Goal: Task Accomplishment & Management: Complete application form

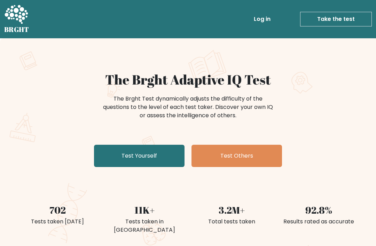
click at [152, 150] on link "Test Yourself" at bounding box center [139, 156] width 90 height 22
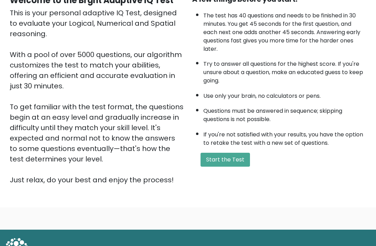
scroll to position [81, 0]
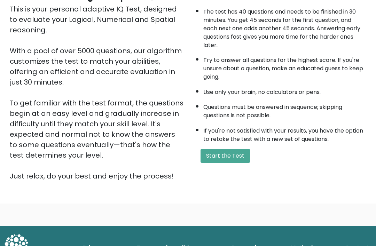
click at [225, 162] on button "Start the Test" at bounding box center [224, 156] width 49 height 14
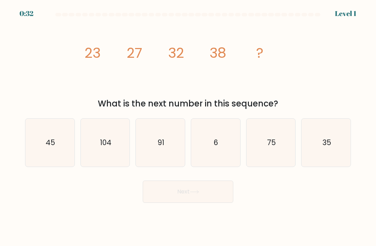
click at [51, 156] on icon "45" at bounding box center [50, 143] width 48 height 48
click at [188, 127] on input "a. 45" at bounding box center [188, 124] width 0 height 3
radio input "true"
click at [188, 203] on button "Next" at bounding box center [188, 191] width 90 height 22
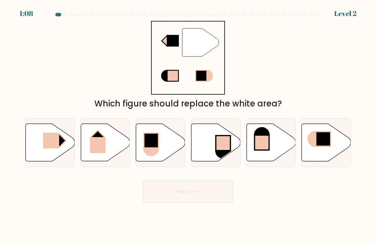
click at [52, 148] on rect at bounding box center [51, 141] width 16 height 16
click at [188, 127] on input "a." at bounding box center [188, 124] width 0 height 3
radio input "true"
click at [50, 142] on rect at bounding box center [51, 141] width 16 height 16
click at [188, 127] on input "a." at bounding box center [188, 124] width 0 height 3
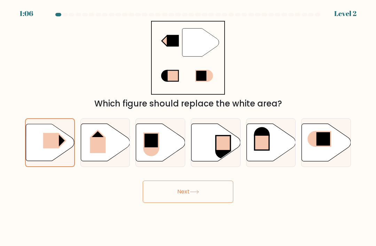
click at [174, 199] on button "Next" at bounding box center [188, 191] width 90 height 22
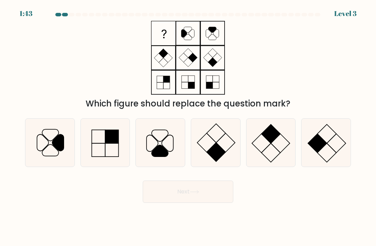
click at [170, 148] on icon at bounding box center [160, 143] width 48 height 48
click at [188, 127] on input "c." at bounding box center [188, 124] width 0 height 3
radio input "true"
click at [181, 203] on button "Next" at bounding box center [188, 191] width 90 height 22
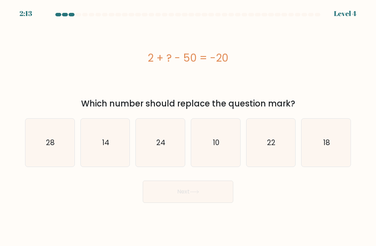
click at [39, 160] on icon "28" at bounding box center [50, 143] width 48 height 48
click at [188, 127] on input "a. 28" at bounding box center [188, 124] width 0 height 3
radio input "true"
click at [173, 203] on button "Next" at bounding box center [188, 191] width 90 height 22
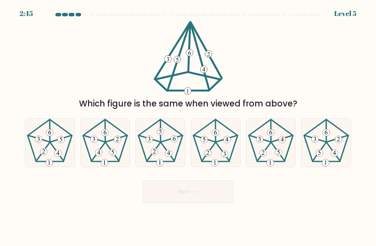
click at [110, 148] on icon at bounding box center [105, 143] width 48 height 48
click at [188, 127] on input "b." at bounding box center [188, 124] width 0 height 3
radio input "true"
click at [161, 202] on button "Next" at bounding box center [188, 191] width 90 height 22
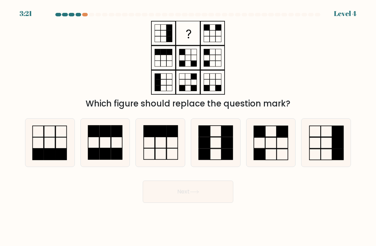
click at [262, 148] on icon at bounding box center [271, 143] width 48 height 48
click at [188, 127] on input "e." at bounding box center [188, 124] width 0 height 3
radio input "true"
click at [186, 203] on button "Next" at bounding box center [188, 191] width 90 height 22
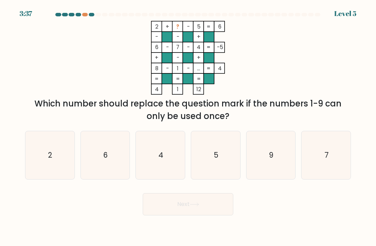
click at [262, 140] on icon "9" at bounding box center [271, 155] width 48 height 48
click at [188, 127] on input "e. 9" at bounding box center [188, 124] width 0 height 3
radio input "true"
click at [185, 214] on button "Next" at bounding box center [188, 204] width 90 height 22
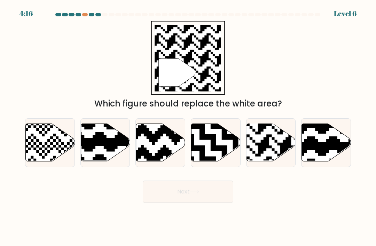
click at [267, 139] on rect at bounding box center [285, 123] width 89 height 89
click at [188, 127] on input "e." at bounding box center [188, 124] width 0 height 3
radio input "true"
click at [162, 203] on button "Next" at bounding box center [188, 191] width 90 height 22
click at [164, 193] on button "Next" at bounding box center [188, 191] width 90 height 22
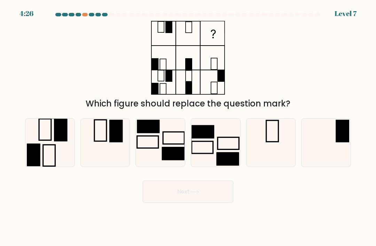
click at [97, 152] on icon at bounding box center [105, 143] width 48 height 48
click at [188, 127] on input "b." at bounding box center [188, 124] width 0 height 3
radio input "true"
click at [190, 202] on button "Next" at bounding box center [188, 191] width 90 height 22
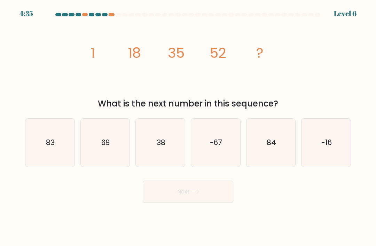
click at [97, 154] on icon "69" at bounding box center [105, 143] width 48 height 48
click at [188, 127] on input "b. 69" at bounding box center [188, 124] width 0 height 3
radio input "true"
click at [180, 203] on button "Next" at bounding box center [188, 191] width 90 height 22
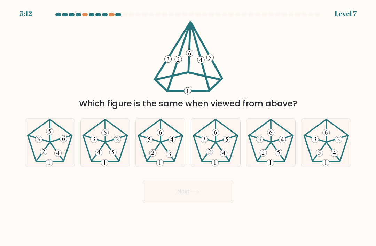
click at [211, 155] on 633 at bounding box center [209, 151] width 7 height 7
click at [188, 127] on input "d." at bounding box center [188, 124] width 0 height 3
radio input "true"
click at [190, 201] on button "Next" at bounding box center [188, 191] width 90 height 22
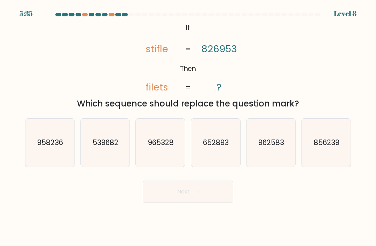
click at [161, 162] on icon "965328" at bounding box center [160, 143] width 48 height 48
click at [188, 127] on input "c. 965328" at bounding box center [188, 124] width 0 height 3
radio input "true"
click at [170, 199] on button "Next" at bounding box center [188, 191] width 90 height 22
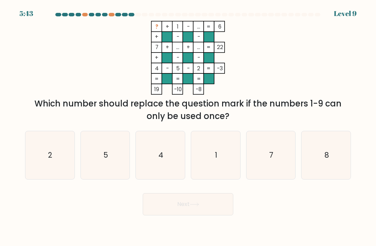
click at [315, 161] on icon "8" at bounding box center [326, 155] width 48 height 48
click at [188, 127] on input "f. 8" at bounding box center [188, 124] width 0 height 3
radio input "true"
click at [204, 214] on button "Next" at bounding box center [188, 204] width 90 height 22
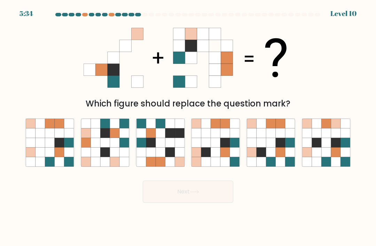
click at [155, 147] on icon at bounding box center [150, 142] width 9 height 9
click at [188, 127] on input "c." at bounding box center [188, 124] width 0 height 3
radio input "true"
click at [182, 199] on button "Next" at bounding box center [188, 191] width 90 height 22
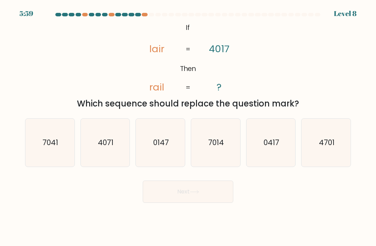
click at [202, 139] on icon "7014" at bounding box center [215, 143] width 48 height 48
click at [188, 127] on input "d. 7014" at bounding box center [188, 124] width 0 height 3
radio input "true"
click at [174, 191] on button "Next" at bounding box center [188, 191] width 90 height 22
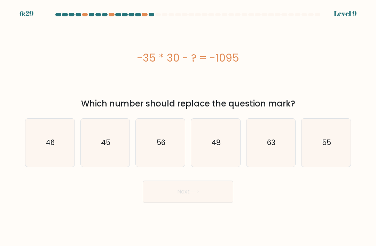
scroll to position [22, 0]
click at [102, 137] on icon "45" at bounding box center [105, 143] width 48 height 48
click at [188, 127] on input "b. 45" at bounding box center [188, 124] width 0 height 3
radio input "true"
click at [194, 190] on icon at bounding box center [194, 192] width 9 height 4
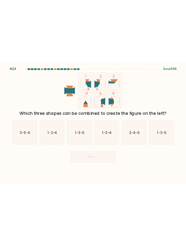
scroll to position [0, 0]
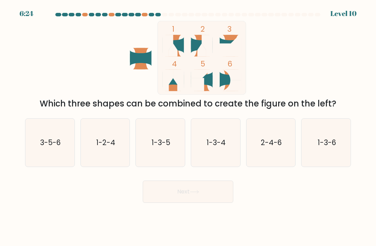
click at [111, 166] on icon "1-2-4" at bounding box center [105, 143] width 48 height 48
click at [188, 127] on input "b. 1-2-4" at bounding box center [188, 124] width 0 height 3
radio input "true"
click at [193, 203] on button "Next" at bounding box center [188, 191] width 90 height 22
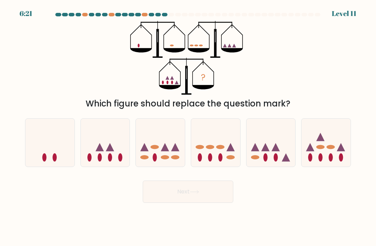
click at [262, 160] on icon at bounding box center [270, 142] width 49 height 41
click at [188, 127] on input "e." at bounding box center [188, 124] width 0 height 3
radio input "true"
click at [209, 202] on button "Next" at bounding box center [188, 191] width 90 height 22
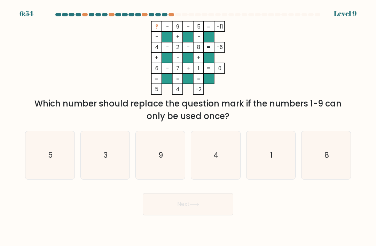
click at [47, 171] on icon "5" at bounding box center [50, 155] width 48 height 48
click at [188, 127] on input "a. 5" at bounding box center [188, 124] width 0 height 3
radio input "true"
click at [171, 227] on body "6:53 Level 9" at bounding box center [188, 123] width 376 height 246
click at [174, 209] on button "Next" at bounding box center [188, 204] width 90 height 22
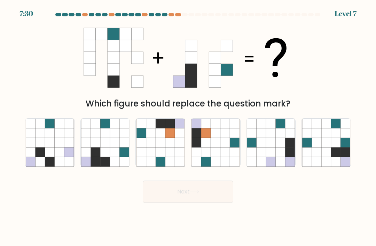
click at [92, 166] on icon at bounding box center [95, 161] width 9 height 9
click at [188, 127] on input "b." at bounding box center [188, 124] width 0 height 3
radio input "true"
click at [168, 203] on button "Next" at bounding box center [188, 191] width 90 height 22
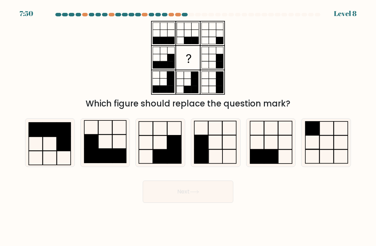
click at [160, 135] on icon at bounding box center [160, 143] width 48 height 48
click at [188, 127] on input "c." at bounding box center [188, 124] width 0 height 3
radio input "true"
click at [191, 203] on button "Next" at bounding box center [188, 191] width 90 height 22
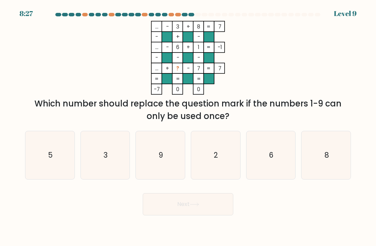
click at [145, 164] on icon "9" at bounding box center [160, 155] width 48 height 48
click at [188, 127] on input "c. 9" at bounding box center [188, 124] width 0 height 3
radio input "true"
click at [175, 215] on button "Next" at bounding box center [188, 204] width 90 height 22
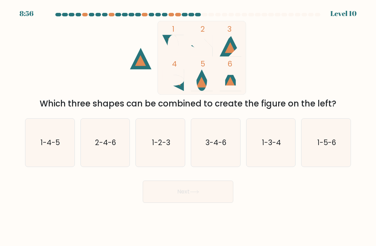
click at [50, 161] on icon "1-4-5" at bounding box center [50, 143] width 48 height 48
click at [188, 127] on input "a. 1-4-5" at bounding box center [188, 124] width 0 height 3
radio input "true"
click at [162, 216] on body "8:55 Level 10" at bounding box center [188, 123] width 376 height 246
click at [170, 195] on button "Next" at bounding box center [188, 191] width 90 height 22
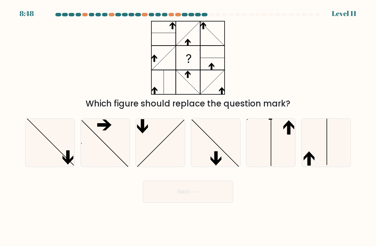
click at [287, 159] on icon at bounding box center [271, 143] width 48 height 48
click at [188, 127] on input "e." at bounding box center [188, 124] width 0 height 3
radio input "true"
click at [207, 203] on button "Next" at bounding box center [188, 191] width 90 height 22
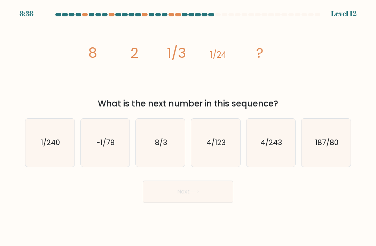
click at [318, 147] on text "187/80" at bounding box center [325, 142] width 23 height 10
click at [188, 127] on input "f. 187/80" at bounding box center [188, 124] width 0 height 3
radio input "true"
click at [266, 164] on icon "4/243" at bounding box center [271, 143] width 48 height 48
click at [188, 127] on input "e. 4/243" at bounding box center [188, 124] width 0 height 3
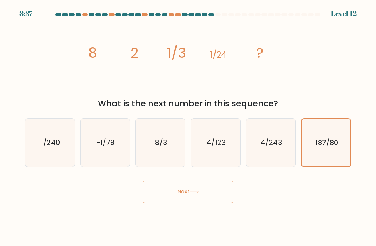
radio input "true"
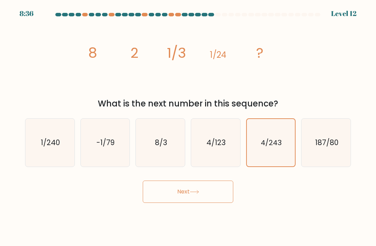
click at [194, 194] on icon at bounding box center [194, 192] width 9 height 4
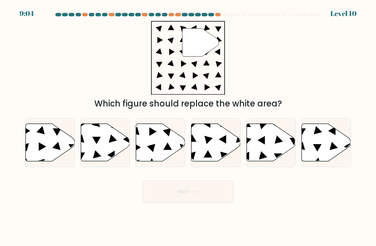
click at [96, 158] on icon at bounding box center [105, 143] width 49 height 38
click at [188, 127] on input "b." at bounding box center [188, 124] width 0 height 3
radio input "true"
click at [199, 203] on button "Next" at bounding box center [188, 191] width 90 height 22
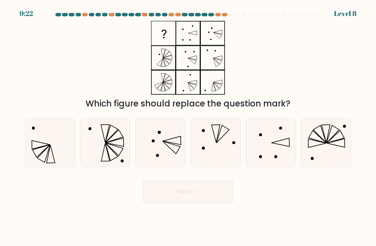
click at [173, 145] on icon at bounding box center [171, 140] width 18 height 8
click at [188, 127] on input "c." at bounding box center [188, 124] width 0 height 3
radio input "true"
click at [109, 152] on icon at bounding box center [105, 143] width 48 height 48
click at [188, 127] on input "b." at bounding box center [188, 124] width 0 height 3
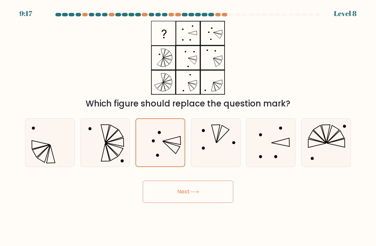
radio input "true"
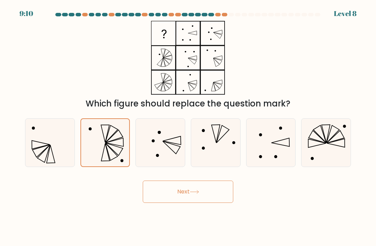
click at [179, 203] on button "Next" at bounding box center [188, 191] width 90 height 22
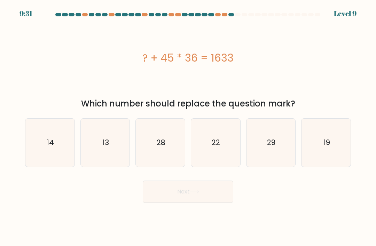
click at [317, 0] on div "9:31 Level 9" at bounding box center [188, 4] width 376 height 8
click at [100, 152] on icon "13" at bounding box center [105, 143] width 48 height 48
click at [188, 127] on input "b. 13" at bounding box center [188, 124] width 0 height 3
radio input "true"
click at [196, 203] on button "Next" at bounding box center [188, 191] width 90 height 22
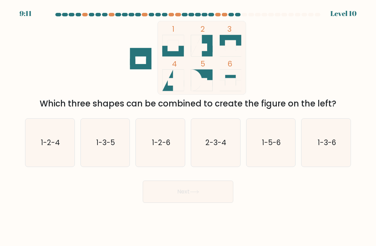
click at [319, 160] on icon "1-3-6" at bounding box center [326, 143] width 48 height 48
click at [188, 127] on input "f. 1-3-6" at bounding box center [188, 124] width 0 height 3
radio input "true"
click at [198, 195] on button "Next" at bounding box center [188, 191] width 90 height 22
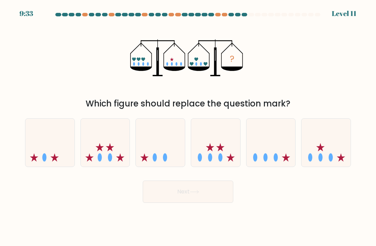
click at [161, 153] on icon at bounding box center [160, 142] width 49 height 41
click at [188, 127] on input "c." at bounding box center [188, 124] width 0 height 3
radio input "true"
click at [197, 202] on button "Next" at bounding box center [188, 191] width 90 height 22
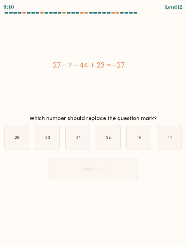
click at [53, 134] on icon "33" at bounding box center [47, 137] width 24 height 24
click at [93, 127] on input "b. 33" at bounding box center [93, 124] width 0 height 3
radio input "true"
click at [90, 172] on button "Next" at bounding box center [93, 169] width 90 height 22
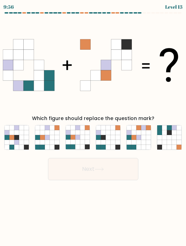
click at [78, 134] on icon at bounding box center [77, 132] width 5 height 5
click at [93, 127] on input "c." at bounding box center [93, 124] width 0 height 3
radio input "true"
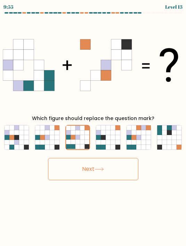
click at [89, 172] on button "Next" at bounding box center [93, 169] width 90 height 22
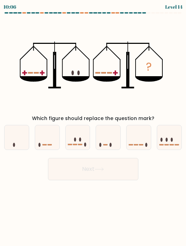
click at [55, 134] on icon at bounding box center [47, 137] width 24 height 20
click at [93, 127] on input "b." at bounding box center [93, 124] width 0 height 3
radio input "true"
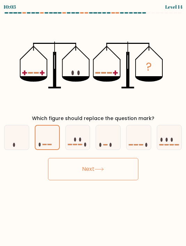
click at [84, 175] on button "Next" at bounding box center [93, 169] width 90 height 22
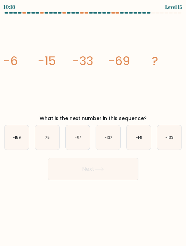
click at [101, 60] on icon "image/svg+xml -6 -15 -33 -69 ?" at bounding box center [93, 65] width 180 height 94
click at [140, 142] on icon "-141" at bounding box center [139, 137] width 24 height 24
click at [94, 127] on input "e. -141" at bounding box center [93, 124] width 0 height 3
radio input "true"
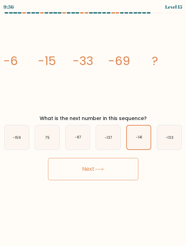
click at [99, 173] on button "Next" at bounding box center [93, 169] width 90 height 22
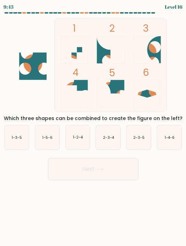
click at [130, 86] on rect at bounding box center [111, 65] width 112 height 94
click at [109, 140] on text "2-3-4" at bounding box center [108, 137] width 11 height 5
click at [94, 127] on input "d. 2-3-4" at bounding box center [93, 124] width 0 height 3
radio input "true"
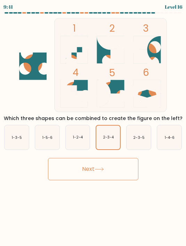
click at [144, 143] on icon "2-3-5" at bounding box center [139, 137] width 24 height 24
click at [94, 127] on input "e. 2-3-5" at bounding box center [93, 124] width 0 height 3
radio input "true"
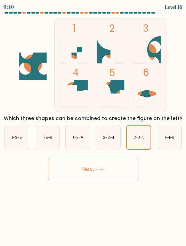
click at [102, 170] on icon at bounding box center [99, 169] width 9 height 4
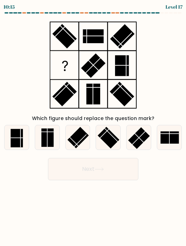
click at [17, 149] on icon at bounding box center [17, 137] width 24 height 24
click at [93, 127] on input "a." at bounding box center [93, 124] width 0 height 3
radio input "true"
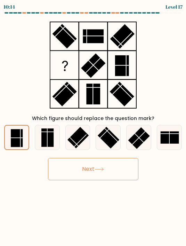
click at [78, 177] on button "Next" at bounding box center [93, 169] width 90 height 22
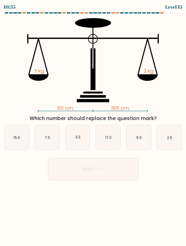
click at [99, 55] on icon "60 cm 195 cm ? kg 2 kg" at bounding box center [93, 65] width 180 height 94
click at [137, 136] on text "6.5" at bounding box center [139, 137] width 6 height 5
click at [94, 127] on input "e. 6.5" at bounding box center [93, 124] width 0 height 3
radio input "true"
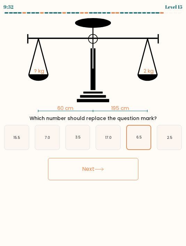
click at [107, 166] on button "Next" at bounding box center [93, 169] width 90 height 22
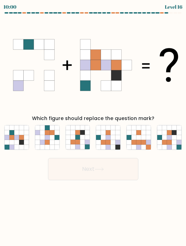
click at [28, 137] on icon at bounding box center [26, 137] width 5 height 5
click at [93, 127] on input "a." at bounding box center [93, 124] width 0 height 3
radio input "true"
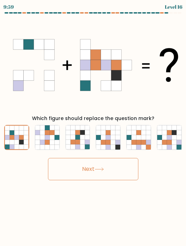
click at [76, 171] on button "Next" at bounding box center [93, 169] width 90 height 22
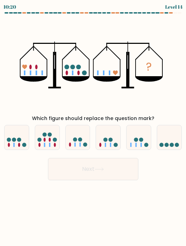
click at [11, 140] on icon at bounding box center [17, 137] width 24 height 20
click at [93, 127] on input "a." at bounding box center [93, 124] width 0 height 3
radio input "true"
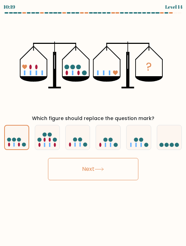
click at [85, 167] on button "Next" at bounding box center [93, 169] width 90 height 22
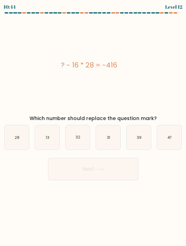
click at [80, 135] on icon "32" at bounding box center [78, 137] width 24 height 24
click at [93, 127] on input "c. 32" at bounding box center [93, 124] width 0 height 3
radio input "true"
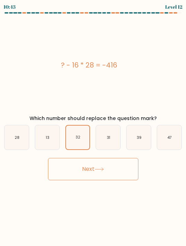
click at [96, 170] on button "Next" at bounding box center [93, 169] width 90 height 22
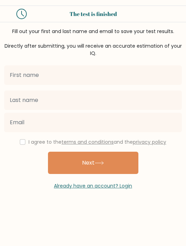
click at [23, 143] on input "checkbox" at bounding box center [23, 142] width 6 height 6
checkbox input "true"
click at [75, 174] on button "Next" at bounding box center [93, 163] width 90 height 22
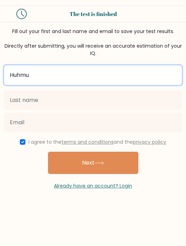
type input "Huhmu"
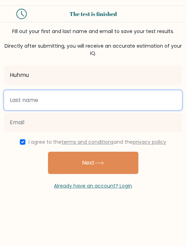
click at [48, 96] on input "text" at bounding box center [93, 99] width 178 height 19
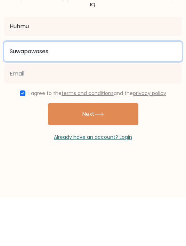
type input "Suwapawases"
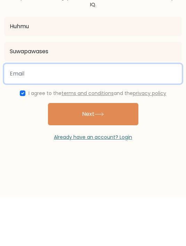
click at [54, 113] on input "email" at bounding box center [93, 122] width 178 height 19
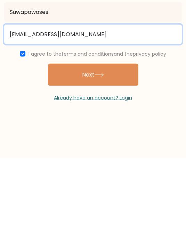
type input "rutchanon05664@varee.ac.th"
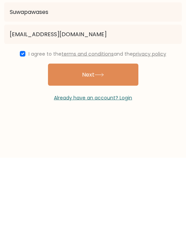
click at [115, 152] on button "Next" at bounding box center [93, 163] width 90 height 22
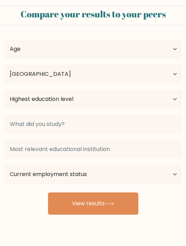
select select "TH"
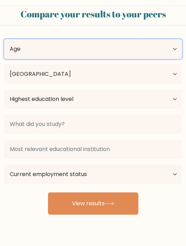
click at [170, 49] on select "Age Under [DEMOGRAPHIC_DATA] [DEMOGRAPHIC_DATA] [DEMOGRAPHIC_DATA] [DEMOGRAPHIC…" at bounding box center [93, 48] width 178 height 19
select select "min_18"
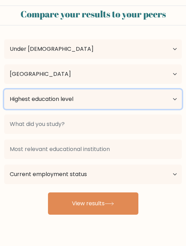
click at [149, 98] on select "Highest education level No schooling Primary Lower Secondary Upper Secondary Oc…" at bounding box center [93, 98] width 178 height 19
select select "lower_secondary"
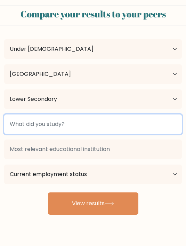
click at [134, 124] on input at bounding box center [93, 123] width 178 height 19
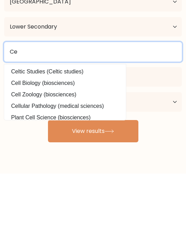
type input "Ce"
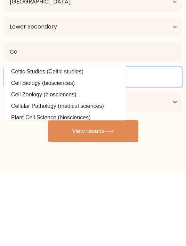
click at [126, 139] on input at bounding box center [93, 148] width 178 height 19
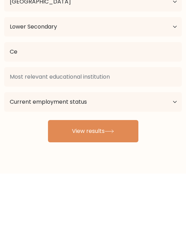
scroll to position [22, 0]
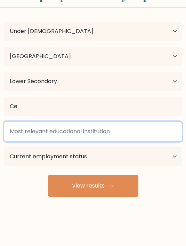
click at [128, 126] on input at bounding box center [93, 131] width 178 height 19
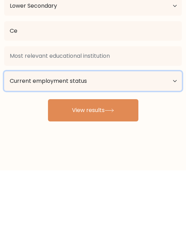
click at [113, 147] on select "Current employment status Employed Student Retired Other / prefer not to answer" at bounding box center [93, 156] width 178 height 19
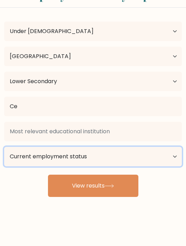
select select "student"
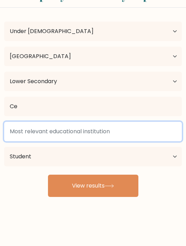
click at [117, 129] on input at bounding box center [93, 131] width 178 height 19
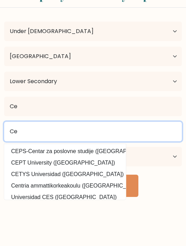
type input "Ce"
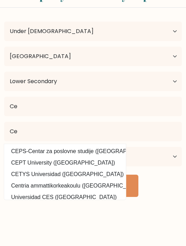
click at [114, 180] on button "View results" at bounding box center [93, 186] width 90 height 22
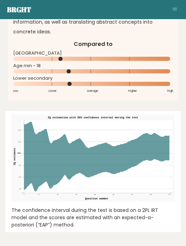
scroll to position [1489, 0]
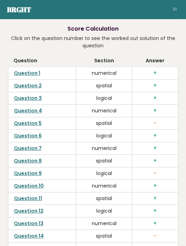
scroll to position [1701, 0]
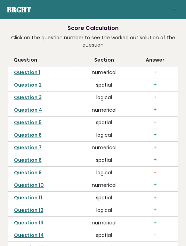
click at [159, 69] on h3 "+" at bounding box center [155, 72] width 35 height 7
click at [163, 157] on td "+" at bounding box center [155, 160] width 46 height 13
click at [158, 119] on h3 "-" at bounding box center [155, 122] width 35 height 7
click at [29, 119] on link "Question 5" at bounding box center [28, 122] width 28 height 7
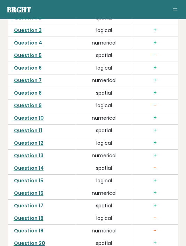
scroll to position [1769, 0]
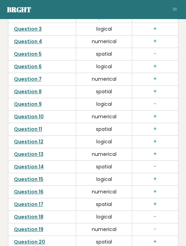
click at [35, 101] on link "Question 9" at bounding box center [28, 104] width 28 height 7
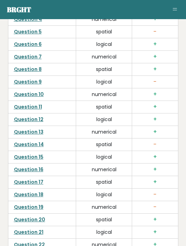
scroll to position [1794, 0]
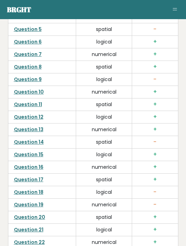
click at [109, 136] on td "spatial" at bounding box center [104, 142] width 56 height 13
click at [33, 138] on link "Question 14" at bounding box center [29, 141] width 30 height 7
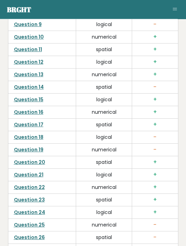
scroll to position [1849, 0]
click at [29, 134] on link "Question 18" at bounding box center [29, 137] width 30 height 7
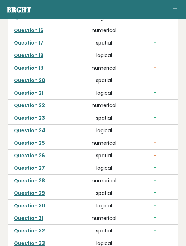
scroll to position [1936, 0]
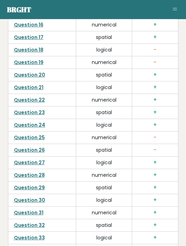
click at [32, 147] on link "Question 26" at bounding box center [29, 150] width 31 height 7
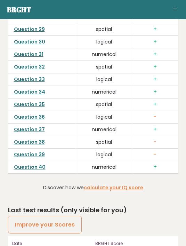
scroll to position [2130, 0]
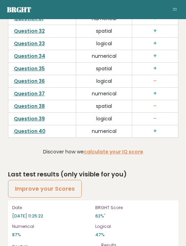
click at [32, 115] on link "Question 39" at bounding box center [29, 118] width 31 height 7
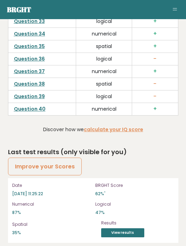
click at [42, 80] on link "Question 38" at bounding box center [29, 83] width 31 height 7
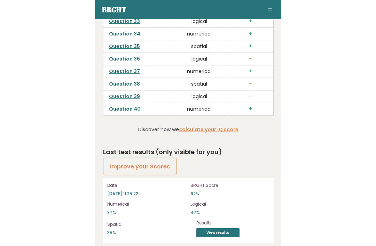
scroll to position [1817, 0]
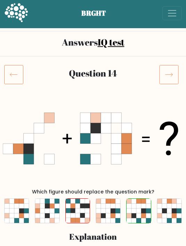
scroll to position [2, 0]
